Goal: Information Seeking & Learning: Check status

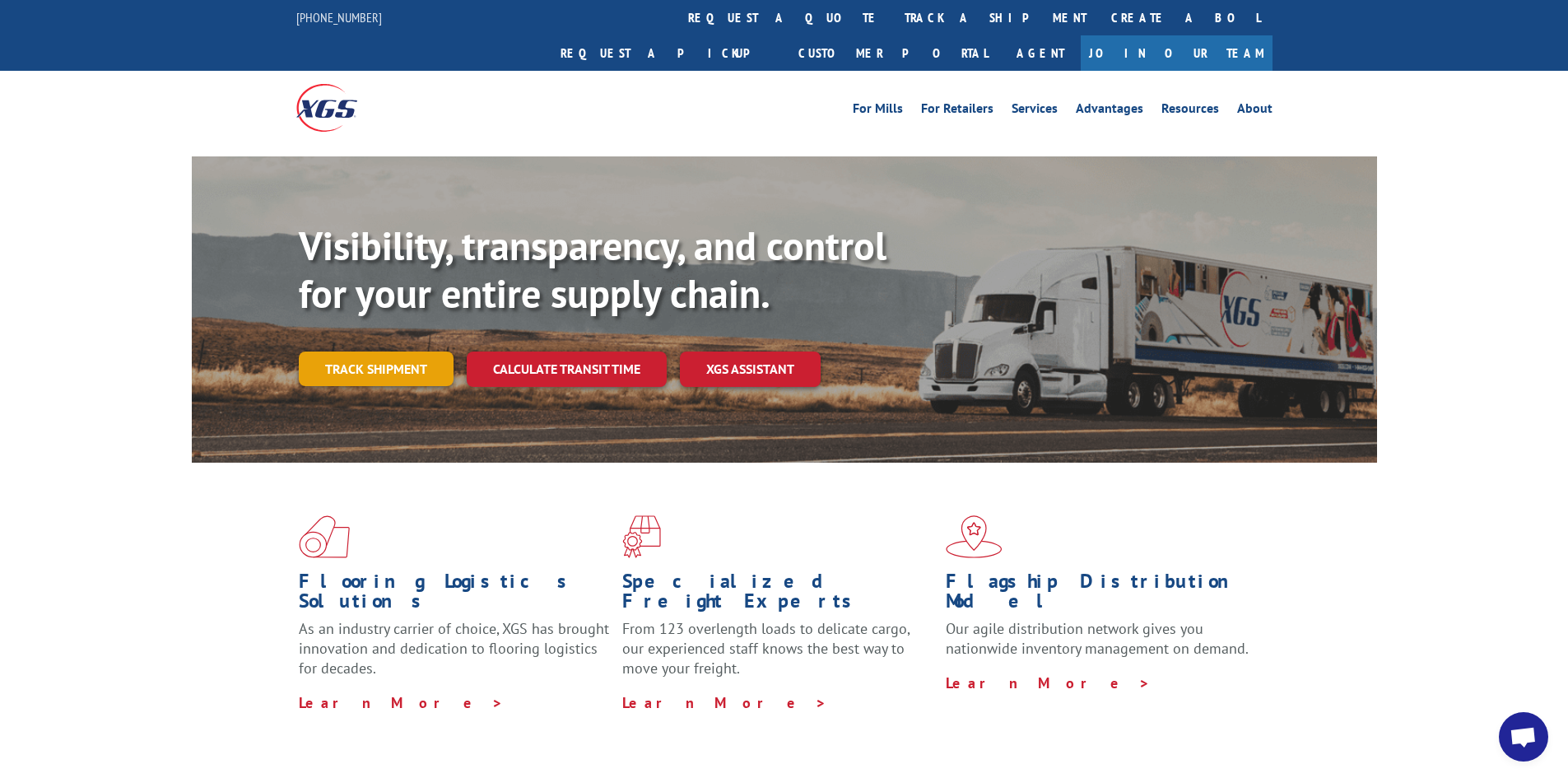
click at [378, 351] on link "Track shipment" at bounding box center [377, 368] width 155 height 34
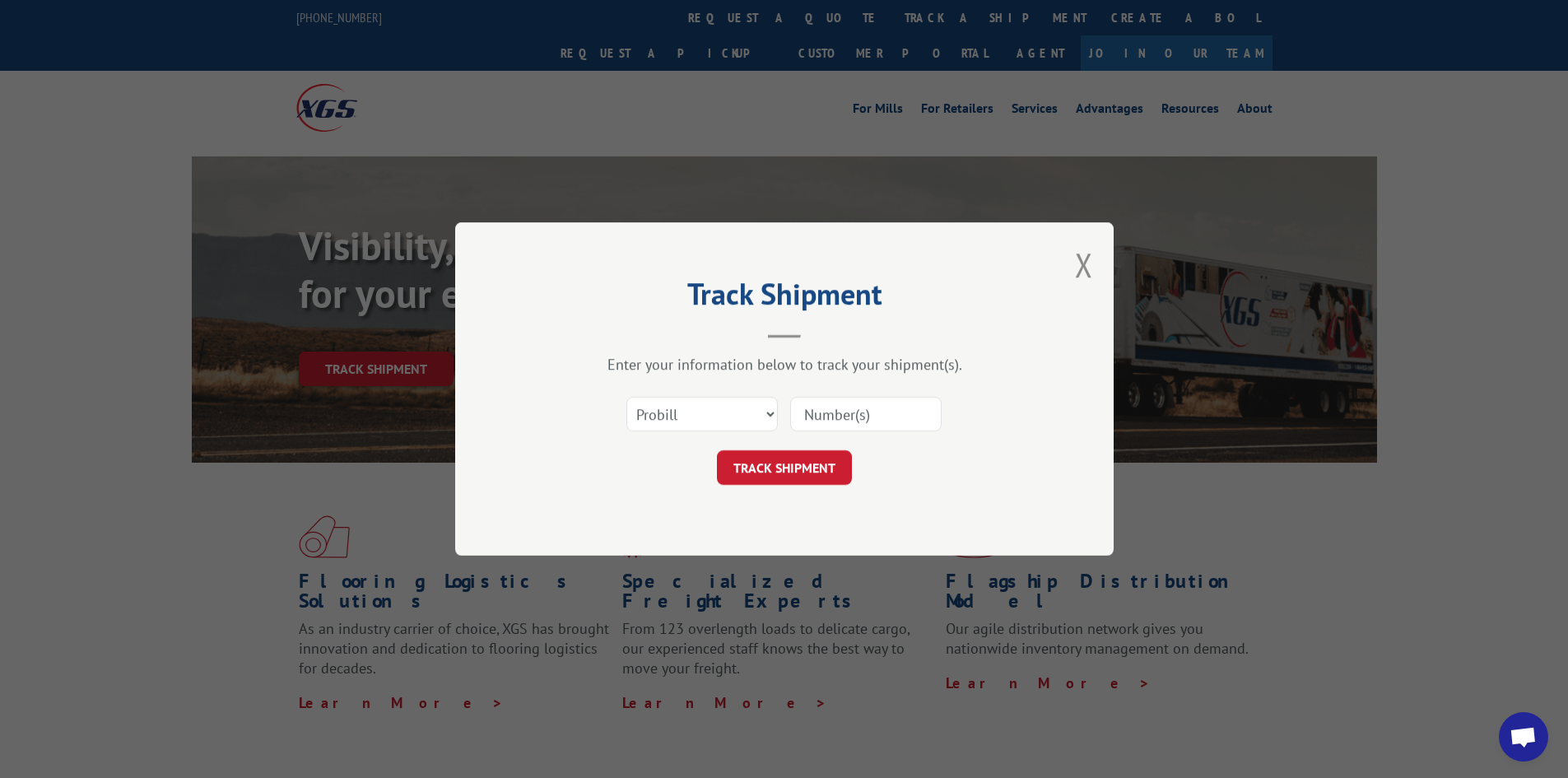
click at [908, 413] on input at bounding box center [866, 414] width 151 height 34
paste input "17590534"
type input "17590534"
click at [781, 465] on button "TRACK SHIPMENT" at bounding box center [784, 467] width 135 height 34
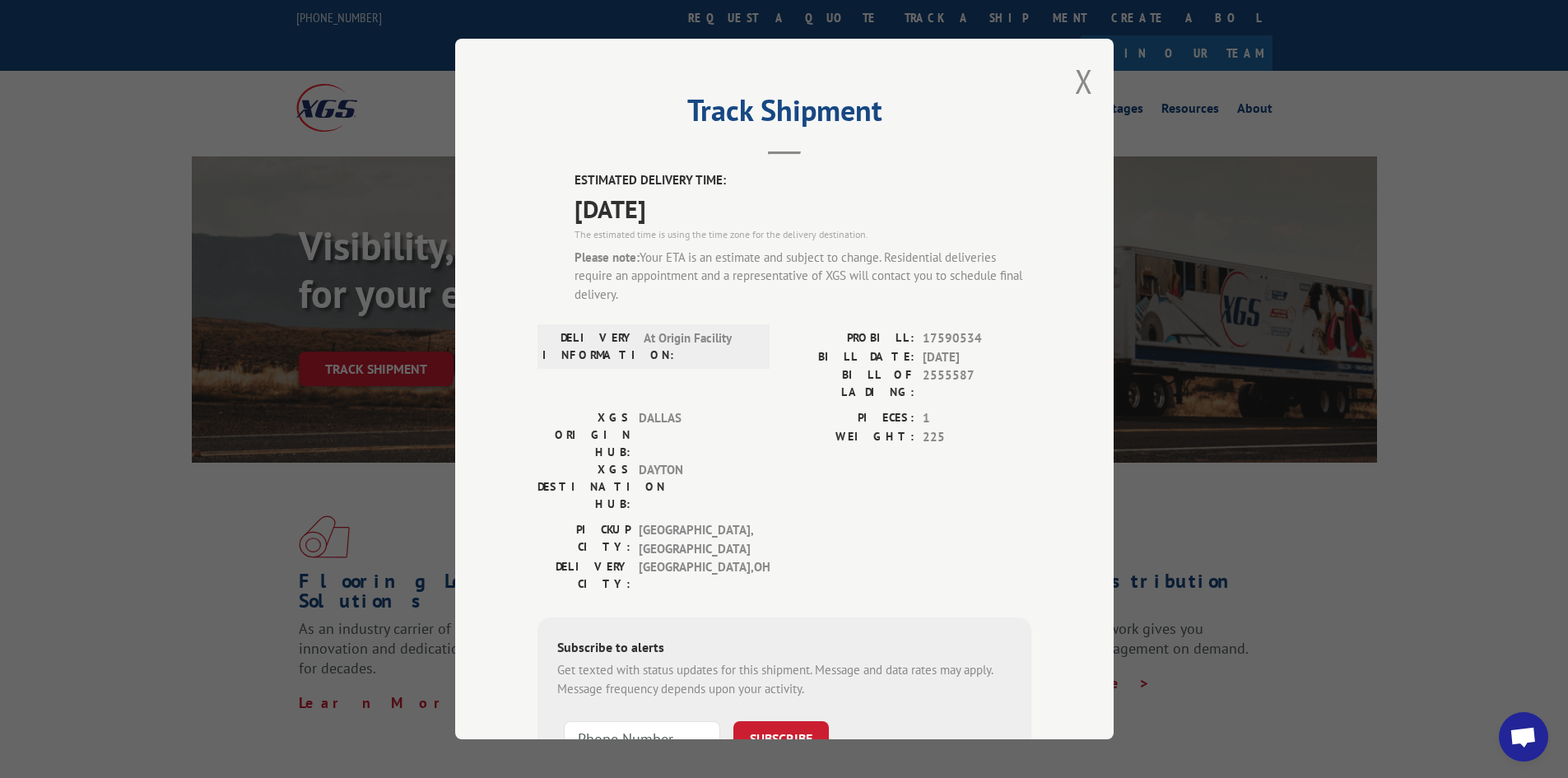
click at [758, 241] on div "The estimated time is using the time zone for the delivery destination." at bounding box center [802, 234] width 457 height 15
click at [985, 440] on div "PIECES: 1 WEIGHT: 225" at bounding box center [908, 465] width 247 height 112
click at [908, 409] on label "PIECES:" at bounding box center [850, 419] width 130 height 19
click at [757, 409] on div "XGS ORIGIN HUB: DALLAS XGS DESTINATION HUB: [GEOGRAPHIC_DATA] PIECES: 1 WEIGHT:…" at bounding box center [784, 465] width 494 height 112
click at [1075, 82] on button "Close modal" at bounding box center [1084, 81] width 18 height 44
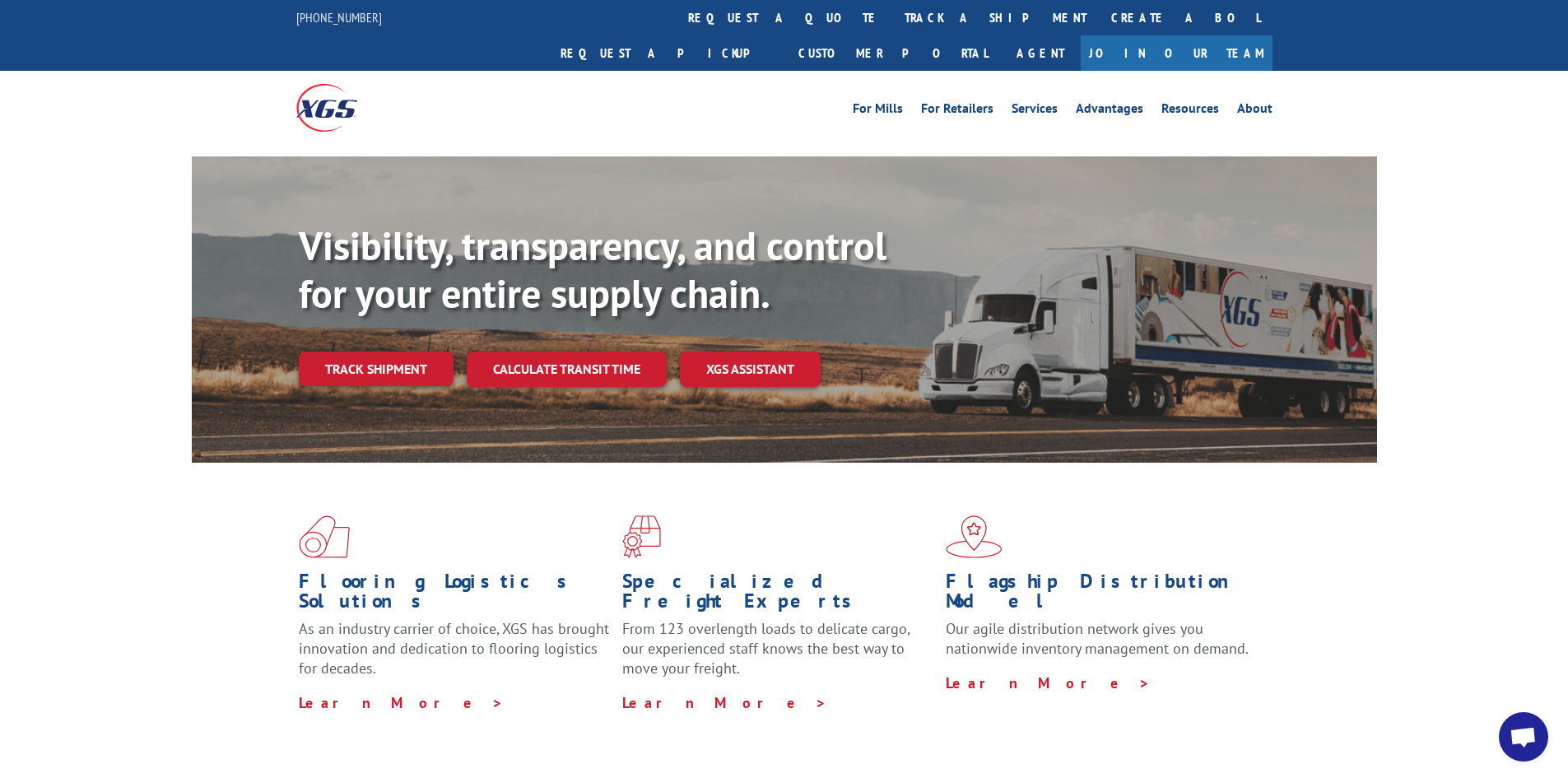
click at [67, 145] on div at bounding box center [784, 151] width 1568 height 12
click at [104, 289] on div "Visibility, transparency, and control for your entire supply chain. Track shipm…" at bounding box center [784, 326] width 1568 height 338
click at [87, 157] on div "Visibility, transparency, and control for your entire supply chain. Track shipm…" at bounding box center [784, 326] width 1568 height 338
click at [892, 18] on link "track a shipment" at bounding box center [995, 18] width 207 height 35
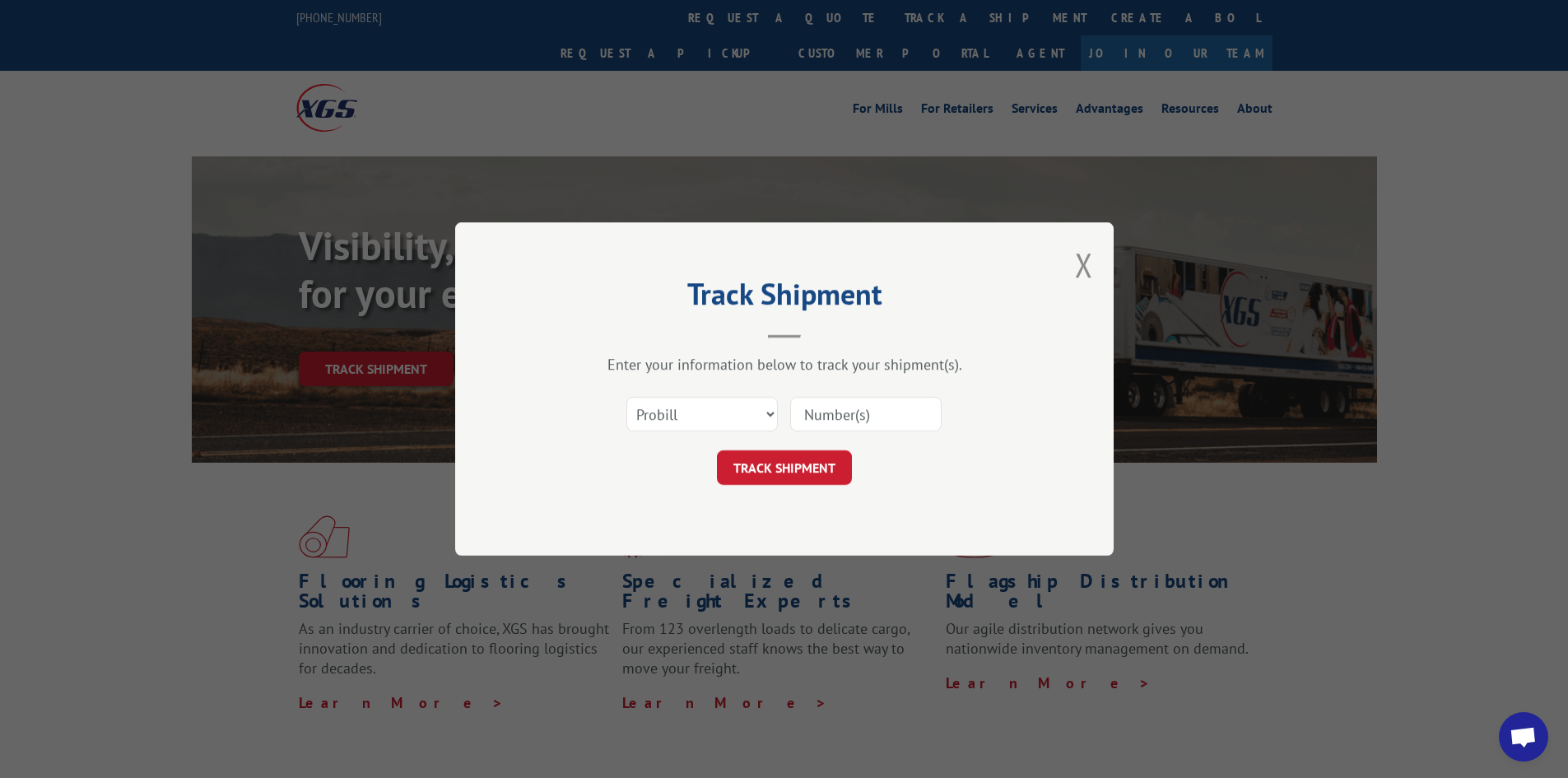
click at [874, 413] on input at bounding box center [866, 414] width 151 height 34
paste input "17590534"
type input "17590534"
click at [1089, 270] on button "Close modal" at bounding box center [1084, 265] width 18 height 44
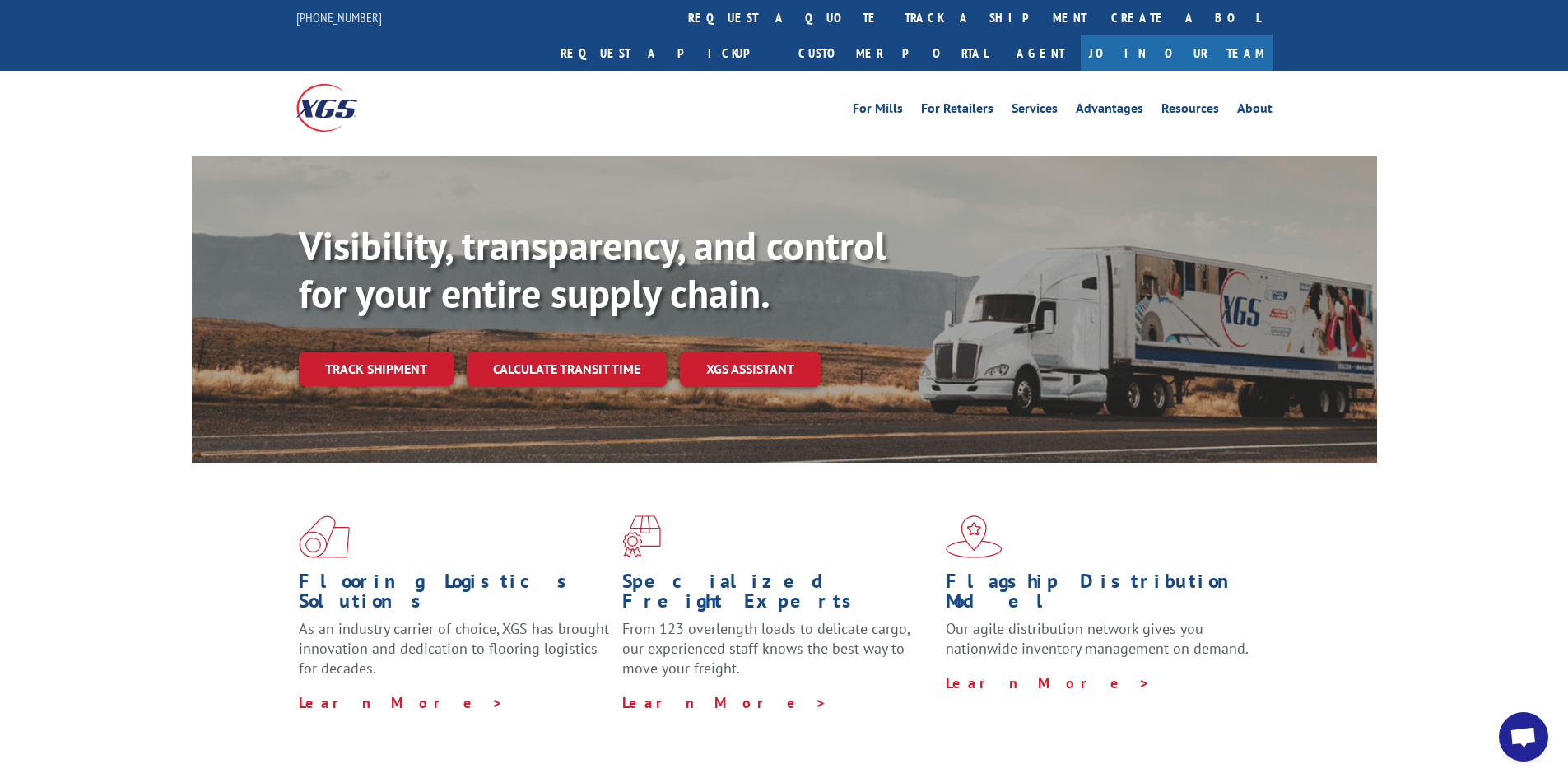
click at [131, 183] on div "Visibility, transparency, and control for your entire supply chain. Track shipm…" at bounding box center [784, 326] width 1568 height 338
